Goal: Task Accomplishment & Management: Use online tool/utility

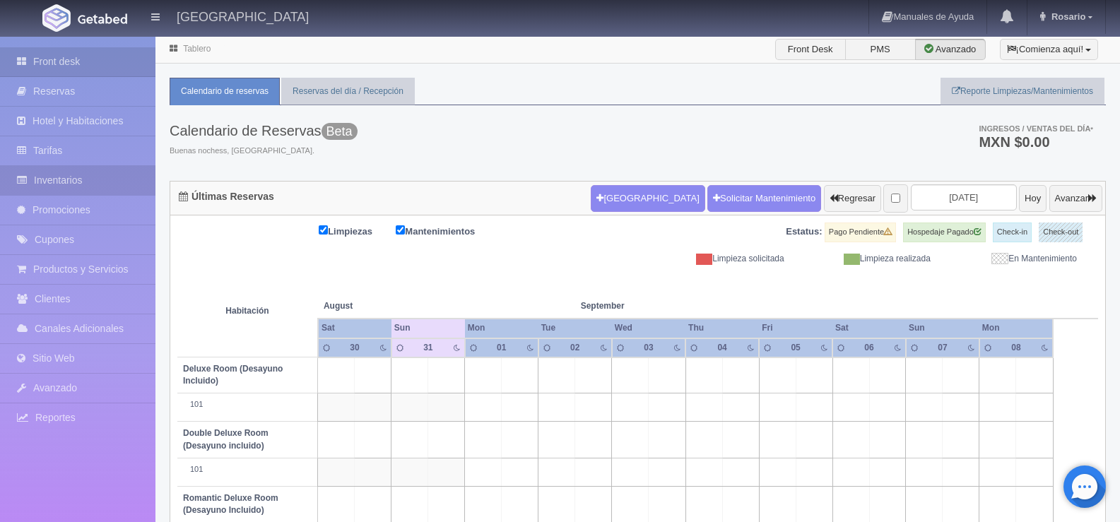
click at [71, 170] on link "Inventarios" at bounding box center [77, 180] width 155 height 29
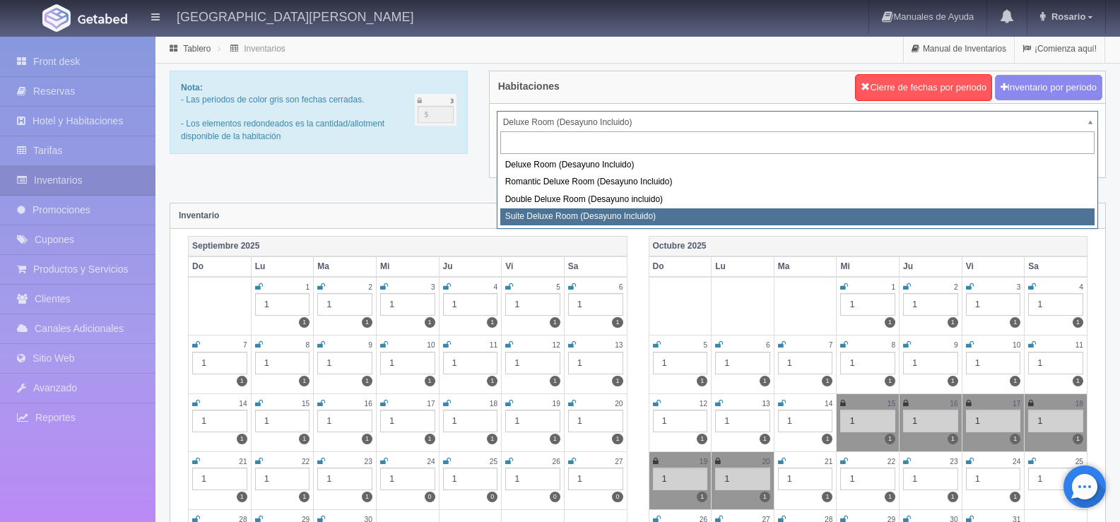
select select "628"
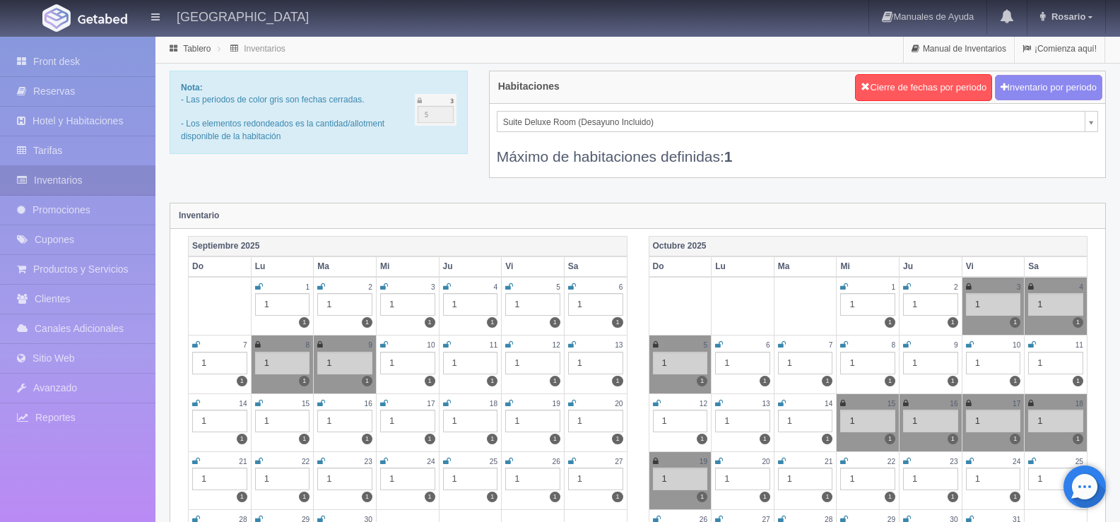
scroll to position [71, 0]
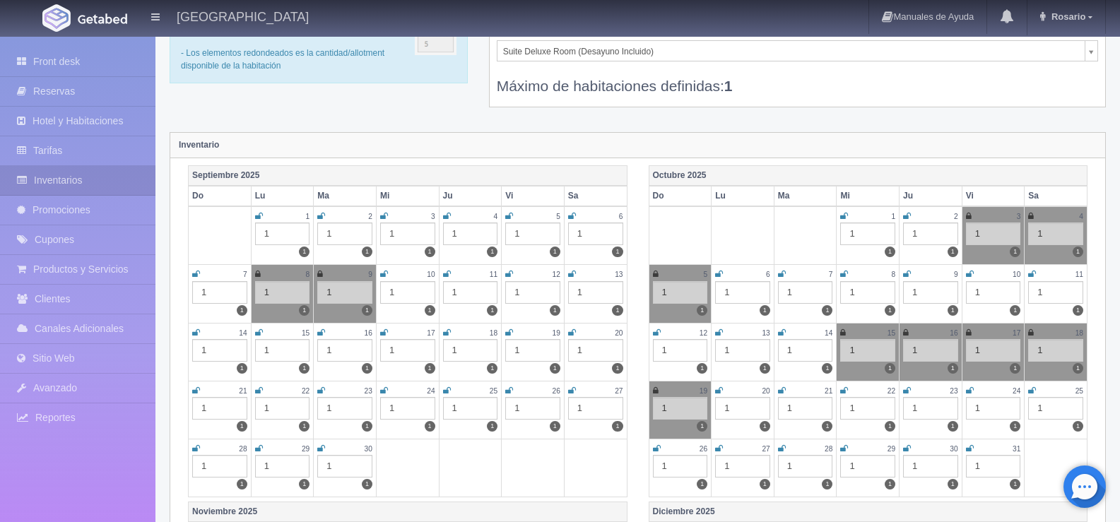
click at [192, 331] on icon at bounding box center [196, 332] width 8 height 8
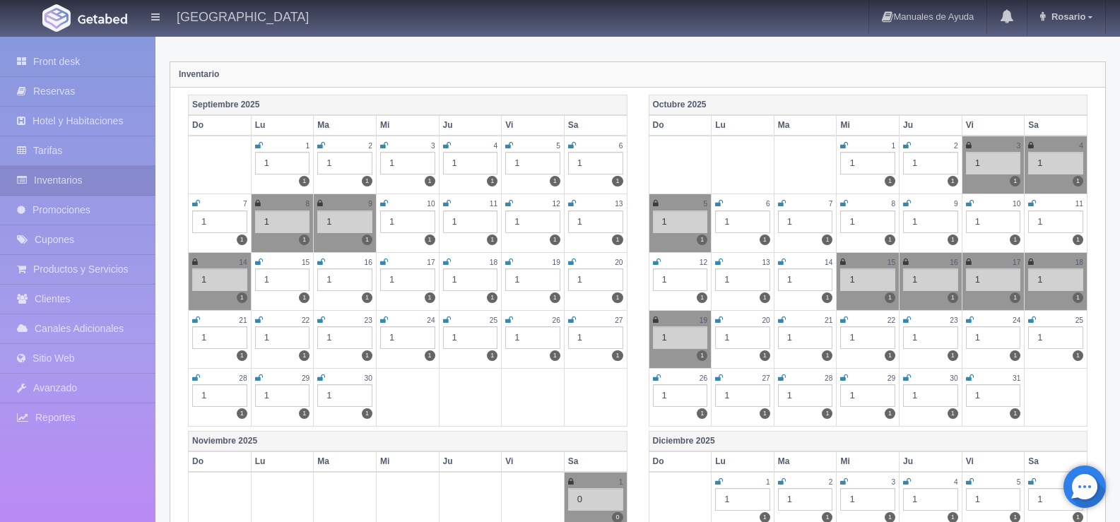
scroll to position [0, 0]
